Goal: Task Accomplishment & Management: Complete application form

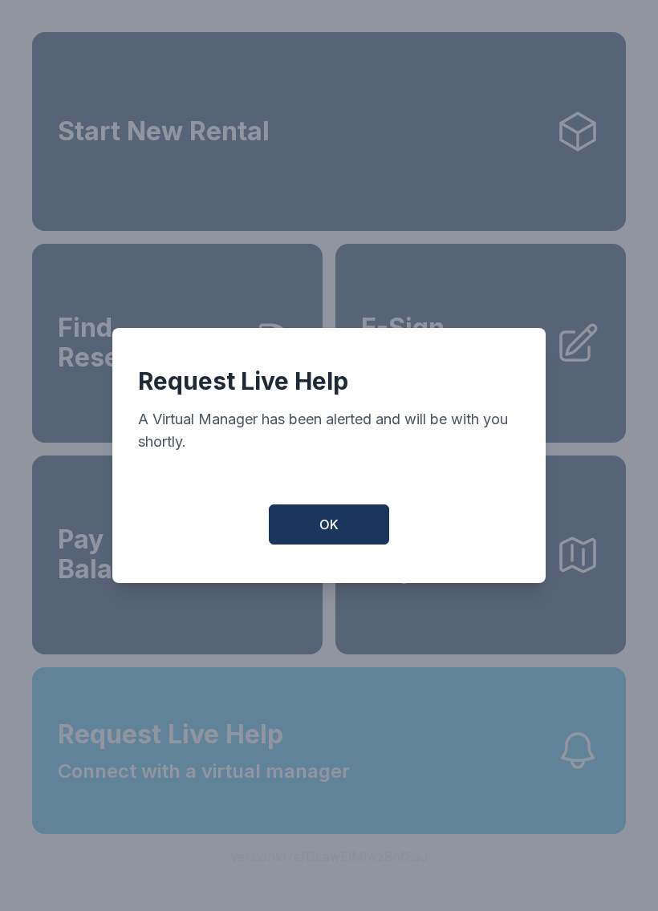
click at [338, 534] on span "OK" at bounding box center [328, 524] width 19 height 19
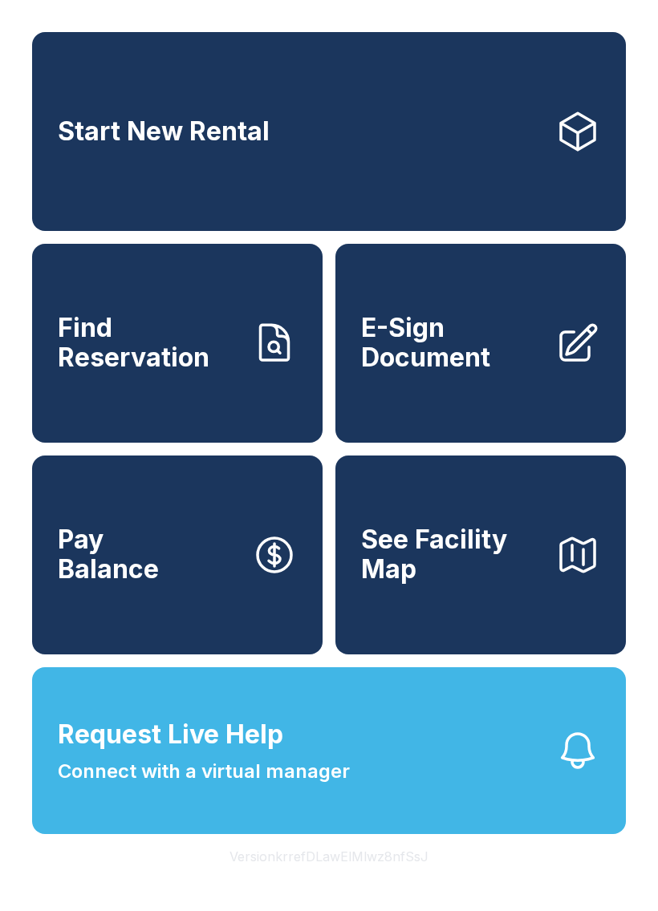
click at [471, 809] on button "Request Live Help Connect with a virtual manager" at bounding box center [328, 750] width 593 height 167
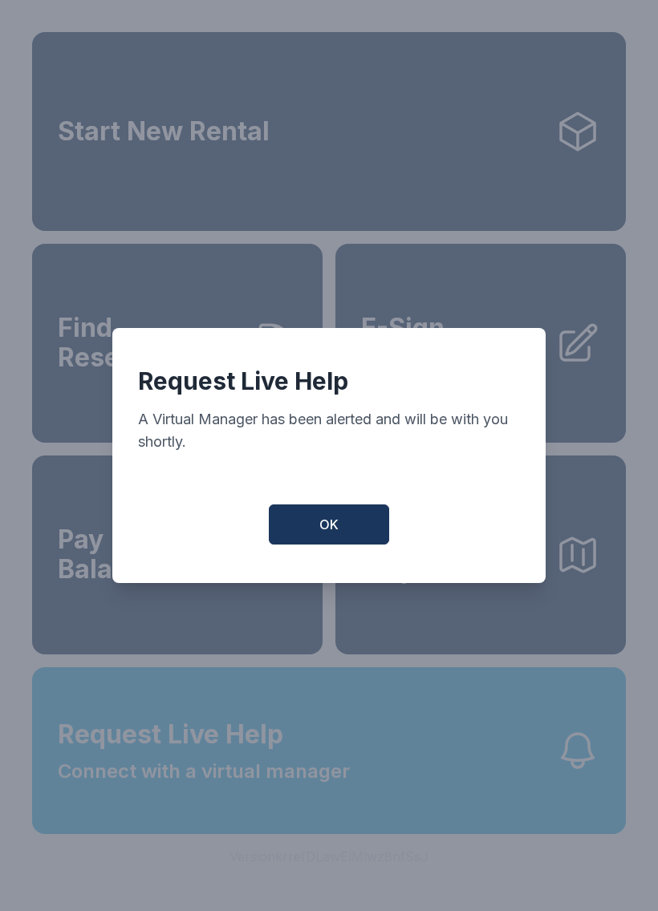
click at [332, 545] on button "OK" at bounding box center [329, 524] width 120 height 40
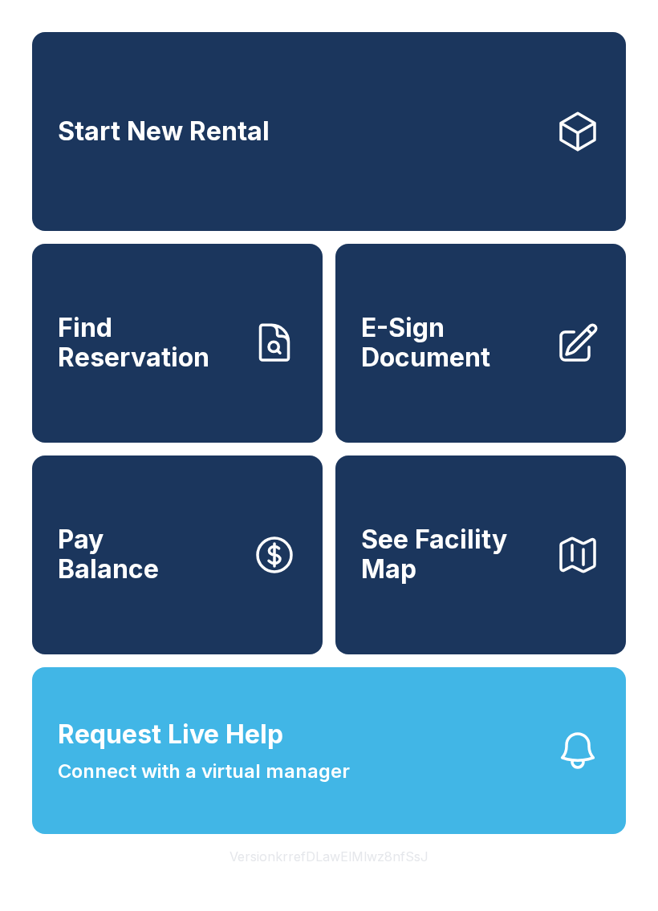
click at [497, 400] on link "E-Sign Document" at bounding box center [480, 343] width 290 height 199
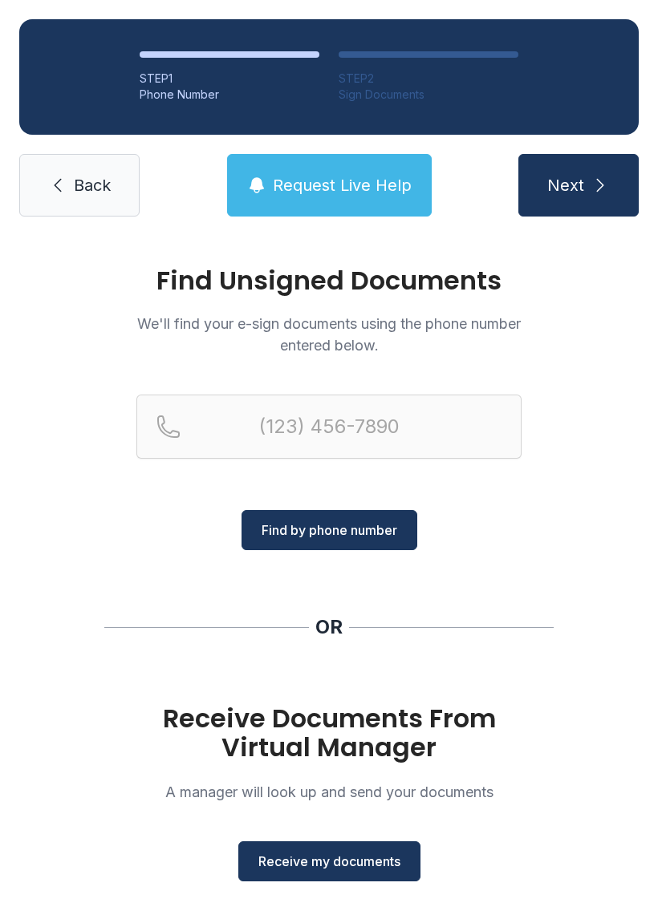
click at [336, 868] on span "Receive my documents" at bounding box center [329, 861] width 142 height 19
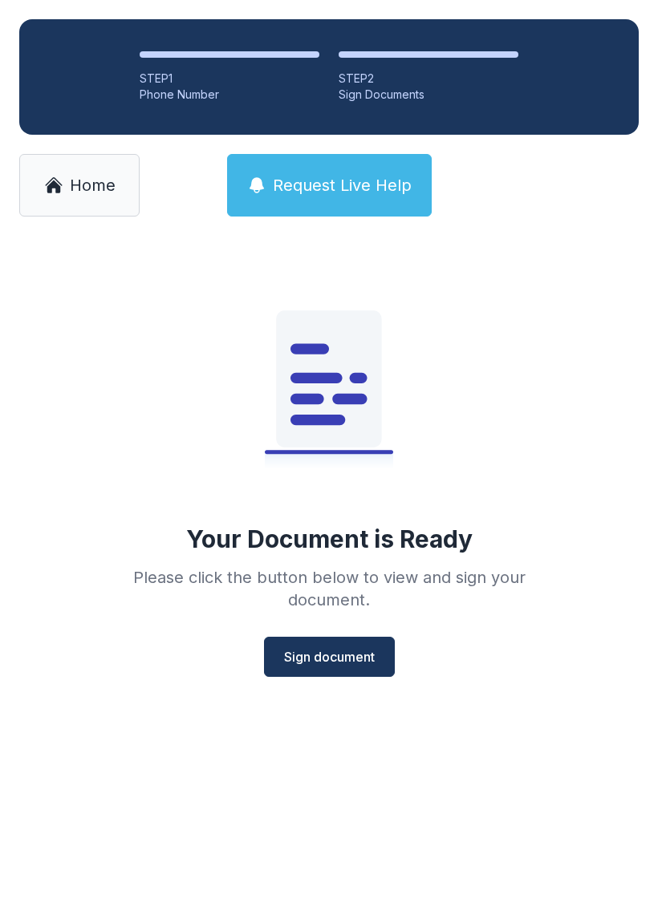
click at [338, 661] on span "Sign document" at bounding box center [329, 656] width 91 height 19
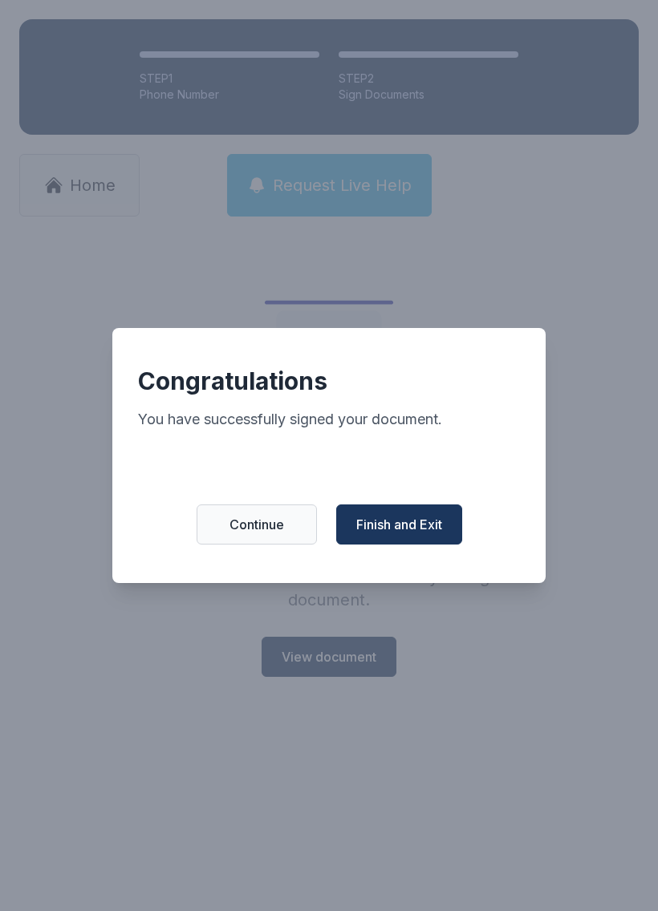
click at [417, 533] on span "Finish and Exit" at bounding box center [399, 524] width 86 height 19
